Goal: Navigation & Orientation: Find specific page/section

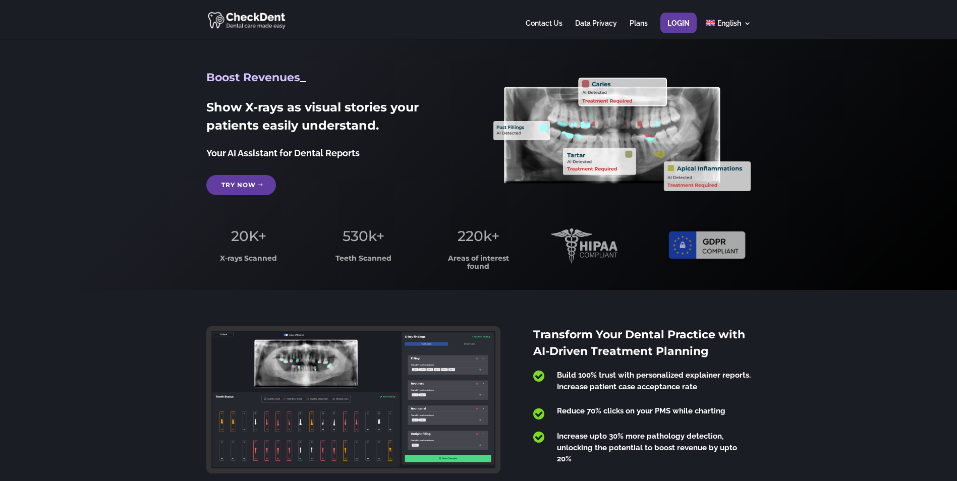
click at [400, 189] on div "Try Now" at bounding box center [334, 185] width 257 height 20
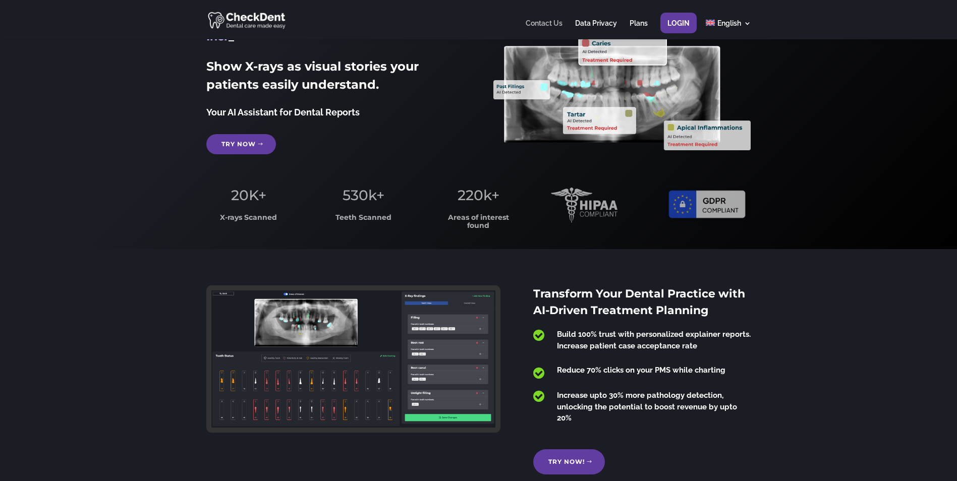
click at [549, 24] on link "Contact Us" at bounding box center [543, 30] width 37 height 20
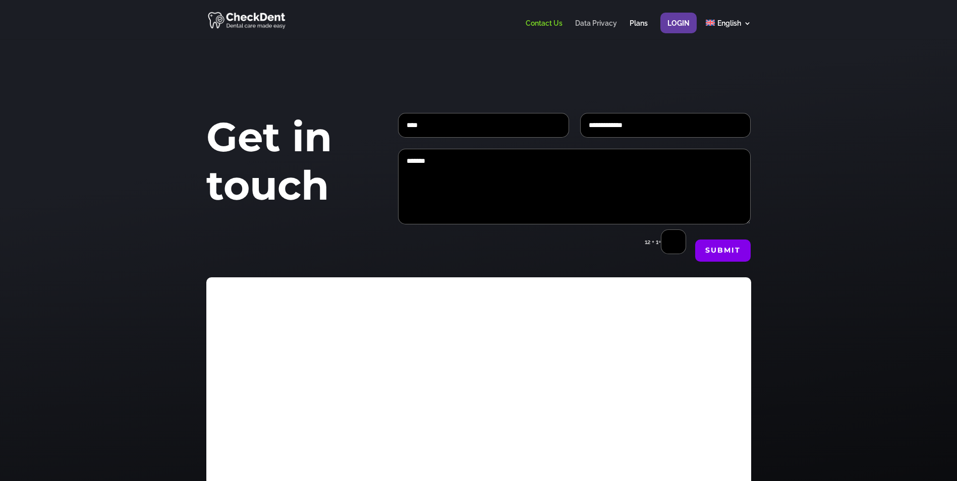
click at [602, 26] on link "Data Privacy" at bounding box center [596, 30] width 42 height 20
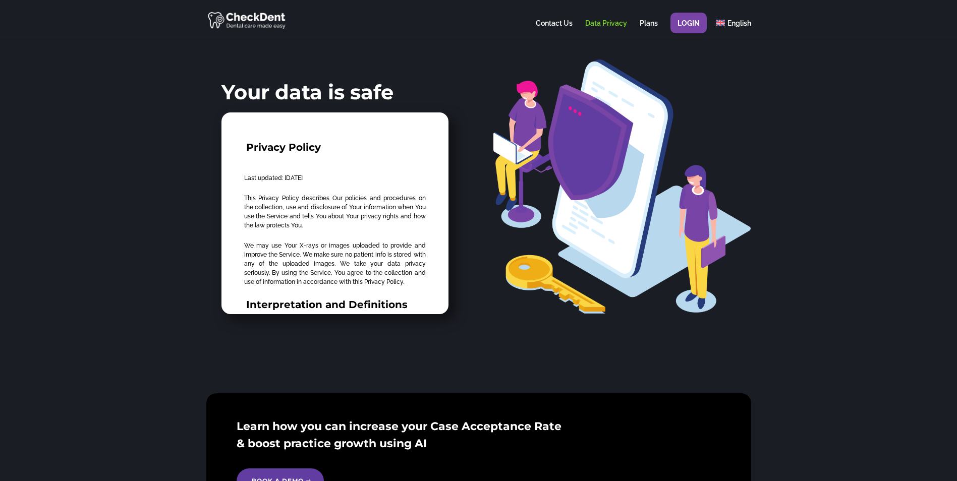
click at [692, 25] on link "Login" at bounding box center [688, 30] width 22 height 20
